Goal: Transaction & Acquisition: Purchase product/service

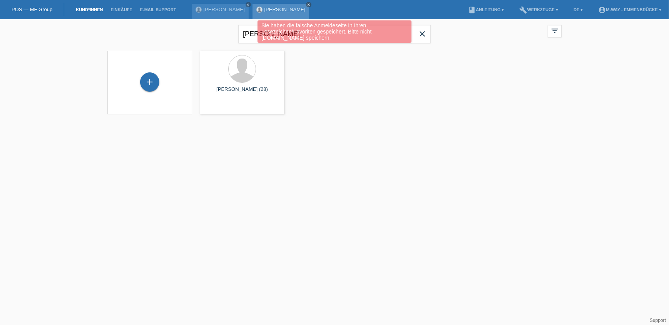
click at [311, 5] on icon "close" at bounding box center [309, 5] width 4 height 4
click at [250, 6] on icon "close" at bounding box center [248, 5] width 4 height 4
click at [424, 33] on div "Sie haben die falsche Anmeldeseite in Ihren Lesezeichen/Favoriten gespeichert. …" at bounding box center [335, 32] width 402 height 24
click at [424, 32] on div "Sie haben die falsche Anmeldeseite in Ihren Lesezeichen/Favoriten gespeichert. …" at bounding box center [335, 32] width 402 height 24
click at [423, 32] on div "Sie haben die falsche Anmeldeseite in Ihren Lesezeichen/Favoriten gespeichert. …" at bounding box center [335, 32] width 402 height 24
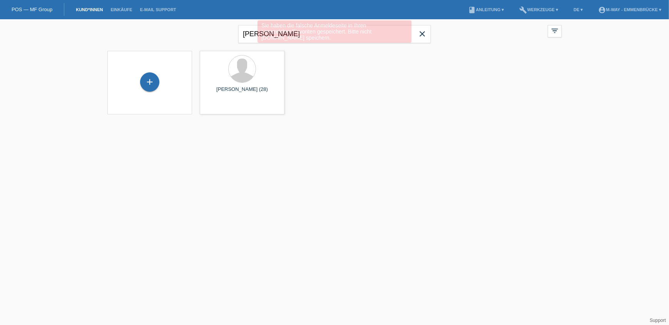
drag, startPoint x: 65, startPoint y: 97, endPoint x: 12, endPoint y: 73, distance: 57.4
click at [50, 88] on div "xavier close filter_list view_module Alle Kund*innen anzeigen star Markierte Ku…" at bounding box center [334, 71] width 669 height 105
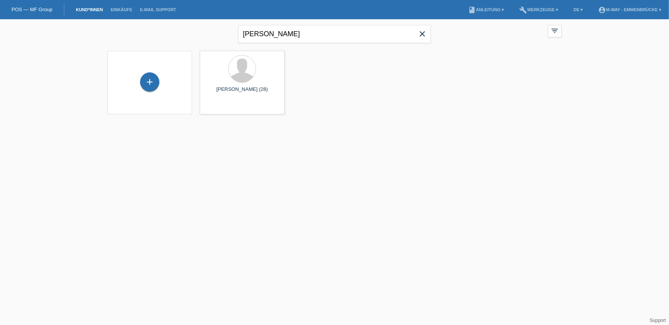
click at [24, 8] on link "POS — MF Group" at bounding box center [32, 10] width 41 height 6
click at [345, 35] on input "xavier" at bounding box center [334, 34] width 193 height 18
type input "H"
type input "Jerko"
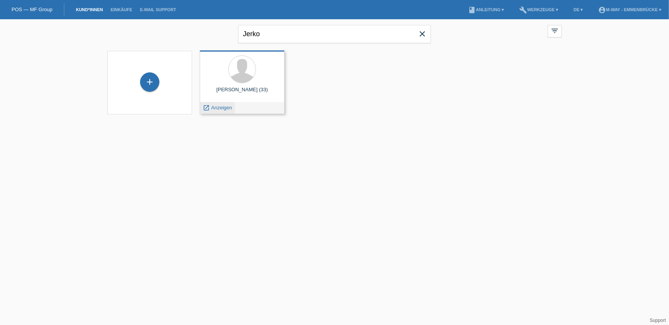
click at [224, 108] on span "Anzeigen" at bounding box center [221, 108] width 21 height 6
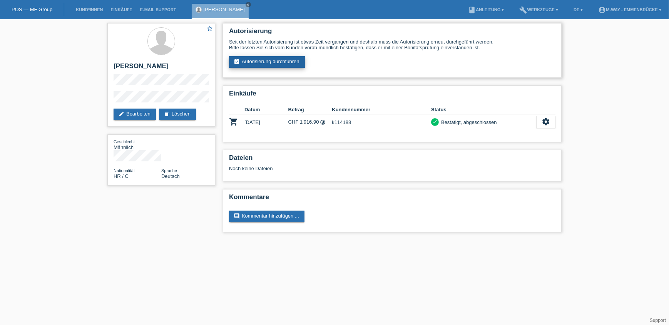
click at [288, 61] on link "assignment_turned_in Autorisierung durchführen" at bounding box center [267, 62] width 76 height 12
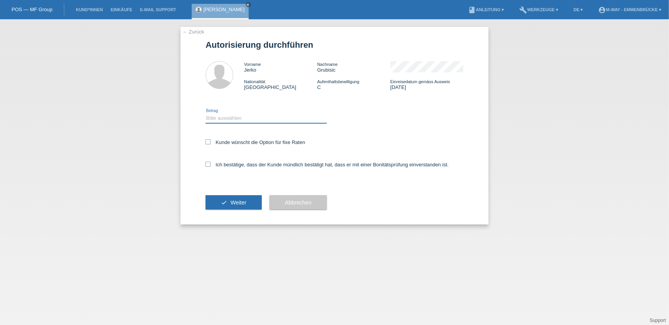
drag, startPoint x: 270, startPoint y: 117, endPoint x: 268, endPoint y: 123, distance: 5.5
click at [270, 117] on select "Bitte auswählen CHF 1.00 - CHF 499.00 CHF 500.00 - CHF 1'999.00 CHF 2'000.00 - …" at bounding box center [266, 118] width 121 height 9
select select "3"
click at [206, 114] on select "Bitte auswählen CHF 1.00 - CHF 499.00 CHF 500.00 - CHF 1'999.00 CHF 2'000.00 - …" at bounding box center [266, 118] width 121 height 9
click at [242, 142] on label "Kunde wünscht die Option für fixe Raten" at bounding box center [256, 142] width 100 height 6
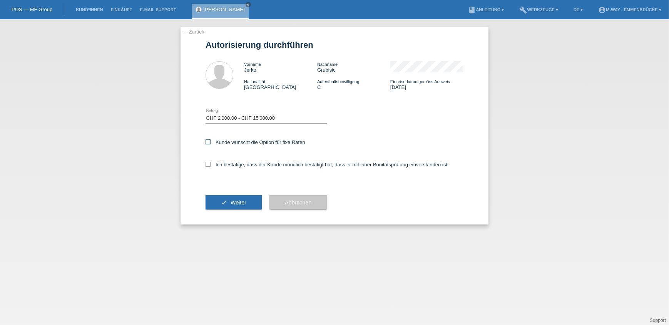
click at [211, 142] on input "Kunde wünscht die Option für fixe Raten" at bounding box center [208, 141] width 5 height 5
click at [242, 142] on label "Kunde wünscht die Option für fixe Raten" at bounding box center [256, 142] width 100 height 6
click at [211, 142] on input "Kunde wünscht die Option für fixe Raten" at bounding box center [208, 141] width 5 height 5
checkbox input "false"
drag, startPoint x: 242, startPoint y: 142, endPoint x: 237, endPoint y: 167, distance: 24.8
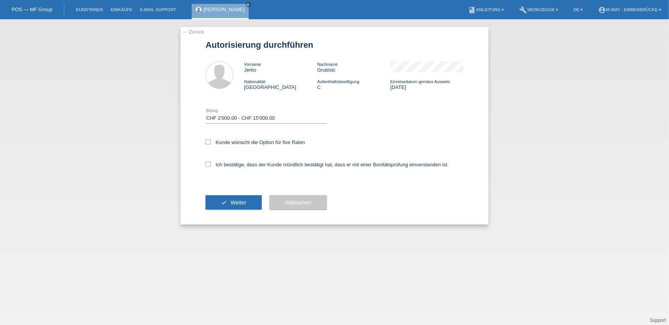
click at [237, 167] on div "Ich bestätige, dass der Kunde mündlich bestätigt hat, dass er mit einer Bonität…" at bounding box center [335, 167] width 258 height 26
click at [230, 162] on label "Ich bestätige, dass der Kunde mündlich bestätigt hat, dass er mit einer Bonität…" at bounding box center [327, 165] width 243 height 6
click at [211, 162] on input "Ich bestätige, dass der Kunde mündlich bestätigt hat, dass er mit einer Bonität…" at bounding box center [208, 164] width 5 height 5
checkbox input "true"
click at [217, 139] on label "Kunde wünscht die Option für fixe Raten" at bounding box center [256, 142] width 100 height 6
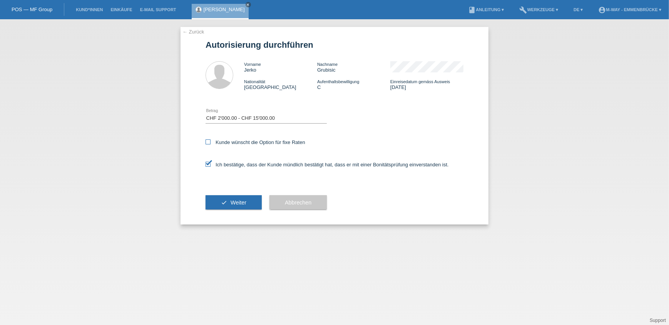
click at [211, 139] on input "Kunde wünscht die Option für fixe Raten" at bounding box center [208, 141] width 5 height 5
checkbox input "true"
click at [237, 202] on span "Weiter" at bounding box center [239, 202] width 16 height 6
click at [230, 204] on button "check Weiter" at bounding box center [234, 202] width 56 height 15
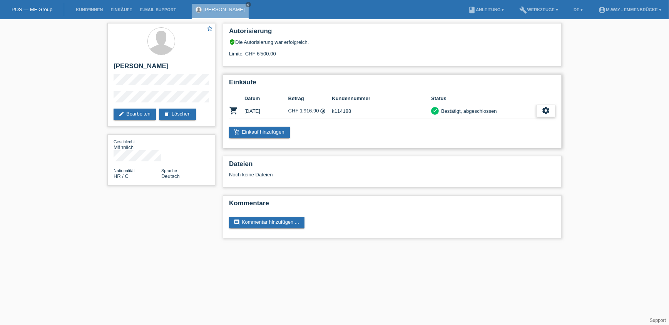
click at [546, 107] on icon "settings" at bounding box center [546, 110] width 8 height 8
drag, startPoint x: 426, startPoint y: 146, endPoint x: 326, endPoint y: 139, distance: 100.7
click at [424, 146] on div "Einkäufe Datum Betrag Kundennummer Status shopping_cart [DATE] CHF 1'916.90 tim…" at bounding box center [392, 111] width 339 height 74
click at [272, 136] on link "add_shopping_cart Einkauf hinzufügen" at bounding box center [259, 133] width 61 height 12
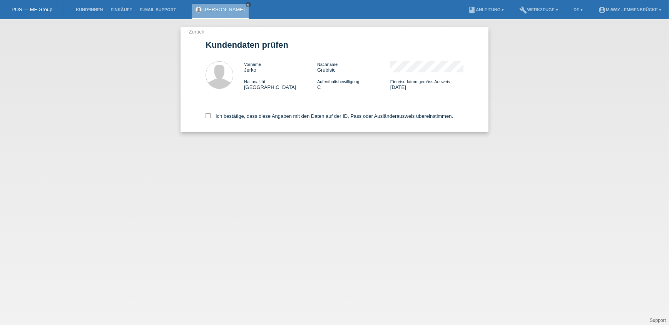
click at [256, 112] on div "Ich bestätige, dass diese Angaben mit den Daten auf der ID, Pass oder Ausländer…" at bounding box center [335, 115] width 258 height 34
click at [252, 114] on label "Ich bestätige, dass diese Angaben mit den Daten auf der ID, Pass oder Ausländer…" at bounding box center [330, 116] width 248 height 6
click at [211, 114] on input "Ich bestätige, dass diese Angaben mit den Daten auf der ID, Pass oder Ausländer…" at bounding box center [208, 115] width 5 height 5
checkbox input "true"
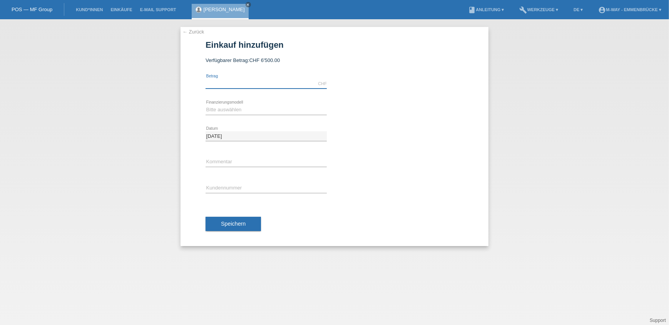
click at [266, 84] on input "text" at bounding box center [266, 84] width 121 height 10
type input "3211.35"
click at [548, 8] on link "build Werkzeuge ▾" at bounding box center [539, 9] width 47 height 5
click at [538, 28] on span "Raten-Kalkulator" at bounding box center [536, 29] width 40 height 9
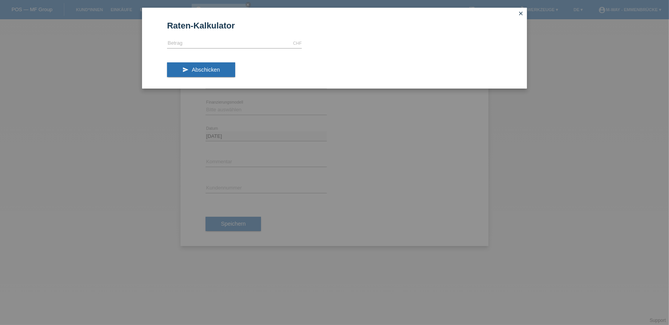
click at [239, 37] on form "Raten-Kalkulator CHF error [GEOGRAPHIC_DATA] send Abschicken" at bounding box center [334, 54] width 335 height 67
click at [240, 43] on input "text" at bounding box center [234, 44] width 135 height 10
type input "3211.35"
click at [200, 64] on button "send Abschicken" at bounding box center [201, 69] width 68 height 15
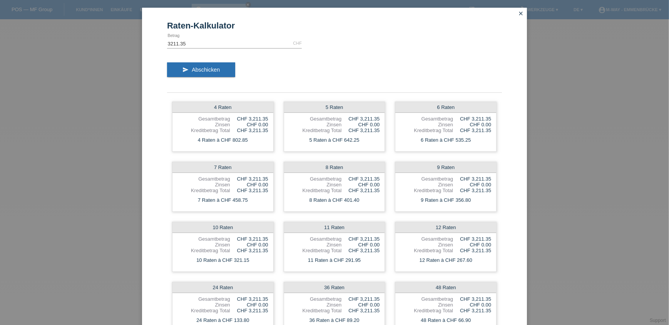
click at [519, 14] on icon "close" at bounding box center [521, 13] width 6 height 6
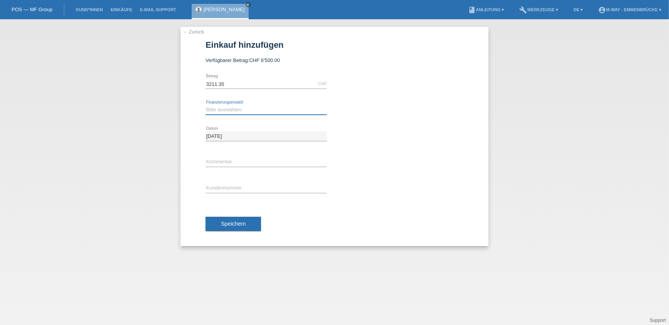
click at [240, 111] on select "Bitte auswählen Fixe Raten Kauf auf Rechnung mit Teilzahlungsoption" at bounding box center [266, 109] width 121 height 9
select select "77"
click at [206, 105] on select "Bitte auswählen Fixe Raten Kauf auf Rechnung mit Teilzahlungsoption" at bounding box center [266, 109] width 121 height 9
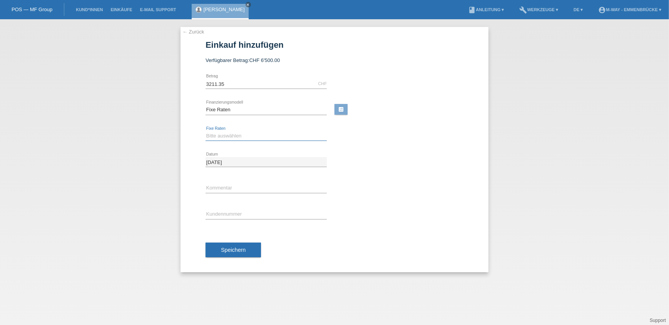
click at [228, 138] on select "Bitte auswählen 4 Raten 5 Raten 6 Raten 7 Raten 8 Raten 9 Raten 10 Raten 11 Rat…" at bounding box center [266, 135] width 121 height 9
select select "202"
click at [206, 131] on select "Bitte auswählen 4 Raten 5 Raten 6 Raten 7 Raten 8 Raten 9 Raten 10 Raten 11 Rat…" at bounding box center [266, 135] width 121 height 9
click at [221, 216] on input "text" at bounding box center [266, 214] width 121 height 10
type input "K114188"
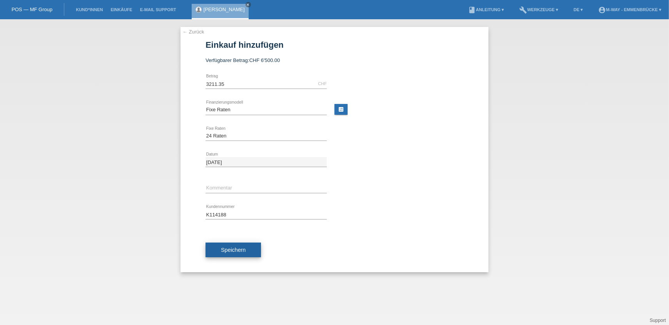
click at [238, 247] on span "Speichern" at bounding box center [233, 250] width 25 height 6
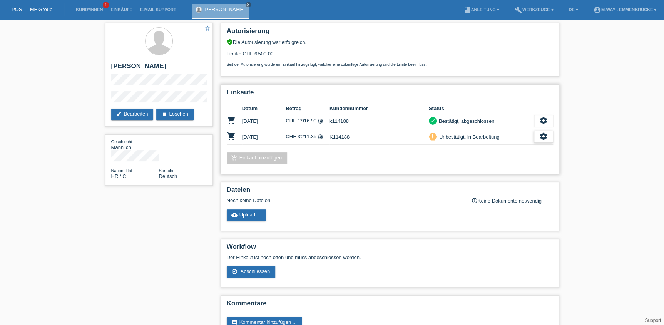
click at [542, 133] on icon "settings" at bounding box center [543, 136] width 8 height 8
click at [484, 172] on span "Abschliessen" at bounding box center [482, 170] width 32 height 9
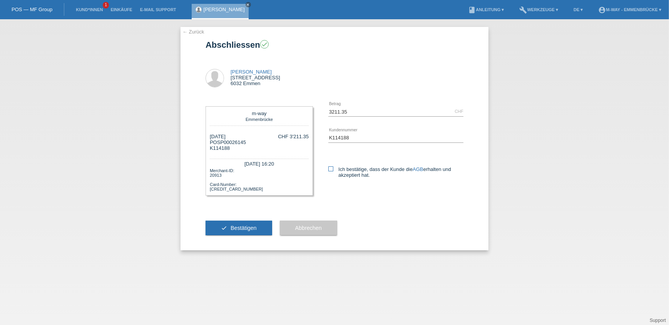
click at [335, 171] on label "Ich bestätige, dass der Kunde die AGB erhalten und akzeptiert hat." at bounding box center [395, 172] width 135 height 12
click at [333, 171] on input "Ich bestätige, dass der Kunde die AGB erhalten und akzeptiert hat." at bounding box center [330, 168] width 5 height 5
checkbox input "true"
click at [224, 237] on div "check Bestätigen" at bounding box center [239, 228] width 67 height 45
click at [225, 232] on button "check Bestätigen" at bounding box center [239, 228] width 67 height 15
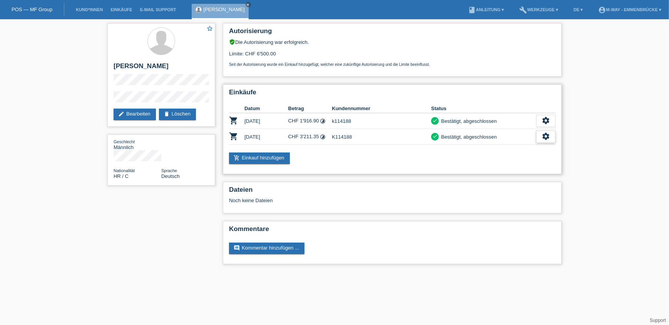
click at [541, 137] on div "settings" at bounding box center [545, 137] width 19 height 12
click at [513, 169] on span "Quittung herunterladen" at bounding box center [518, 170] width 54 height 9
